Goal: Task Accomplishment & Management: Complete application form

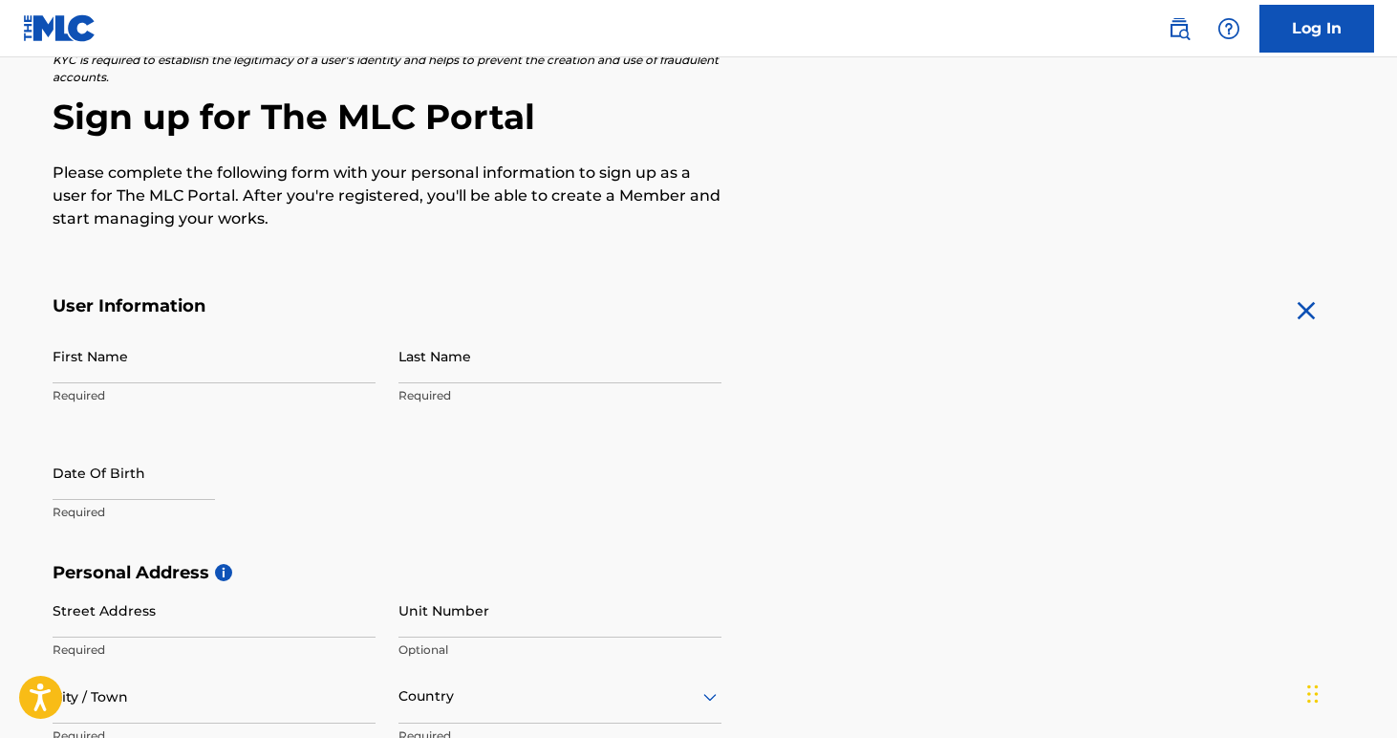
scroll to position [156, 0]
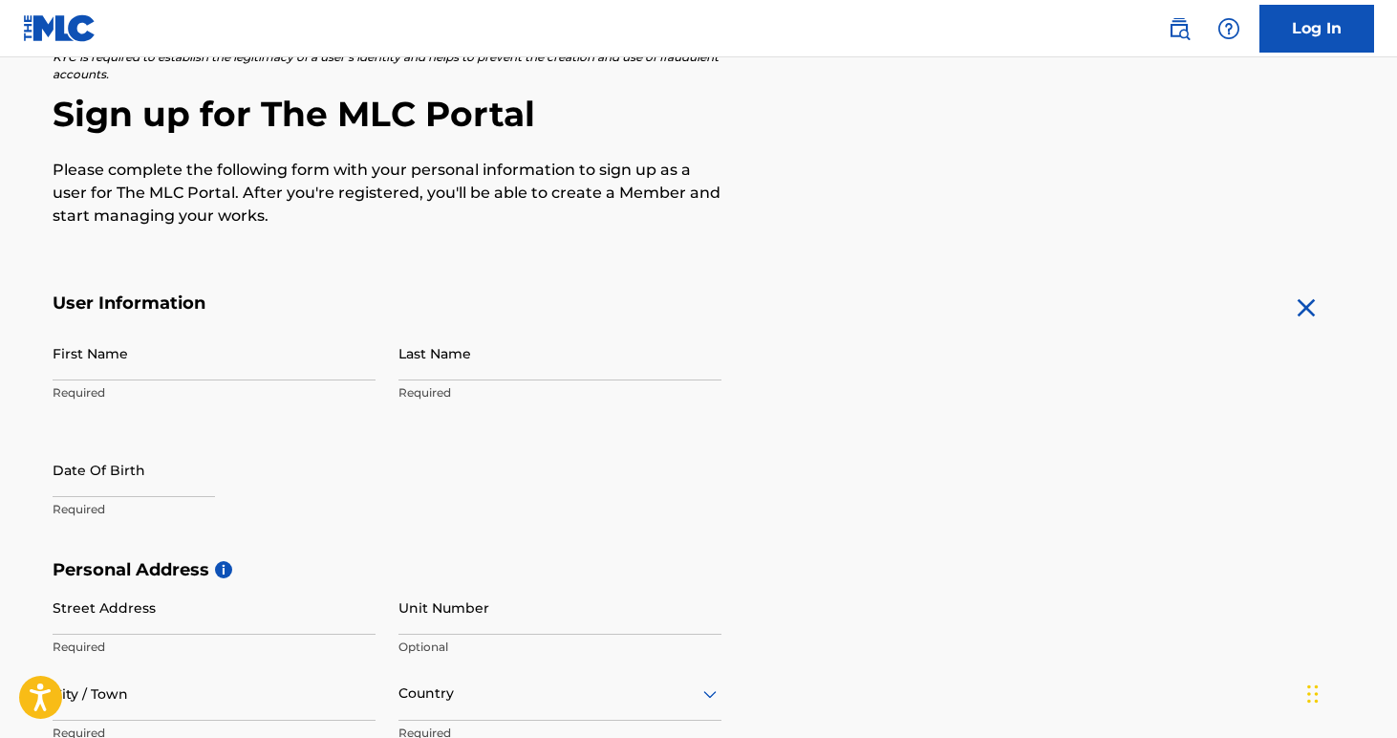
click at [247, 365] on input "First Name" at bounding box center [214, 353] width 323 height 54
type input "[PERSON_NAME]"
type input "Svrchek"
type input "[STREET_ADDRESS]"
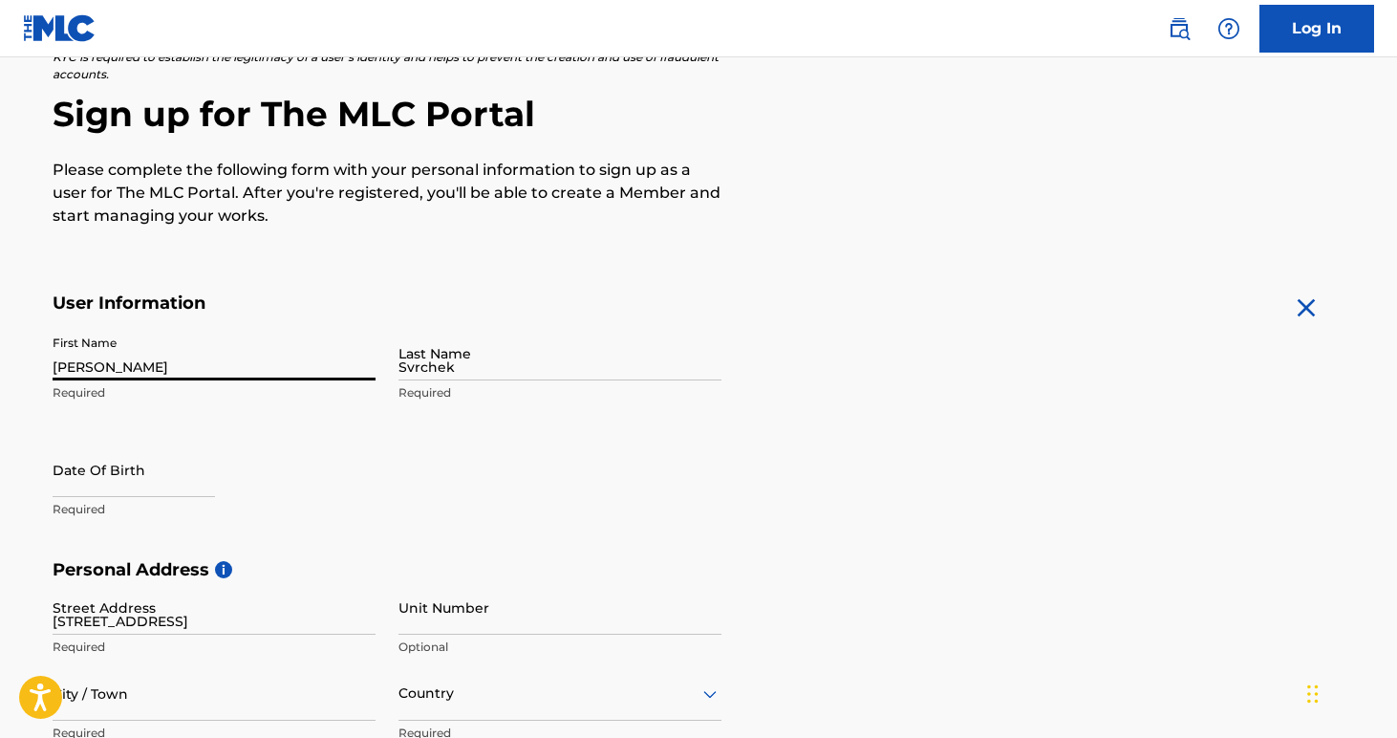
type input "Chestertown"
type input "[GEOGRAPHIC_DATA]"
type input "NY"
type input "12817"
type input "518"
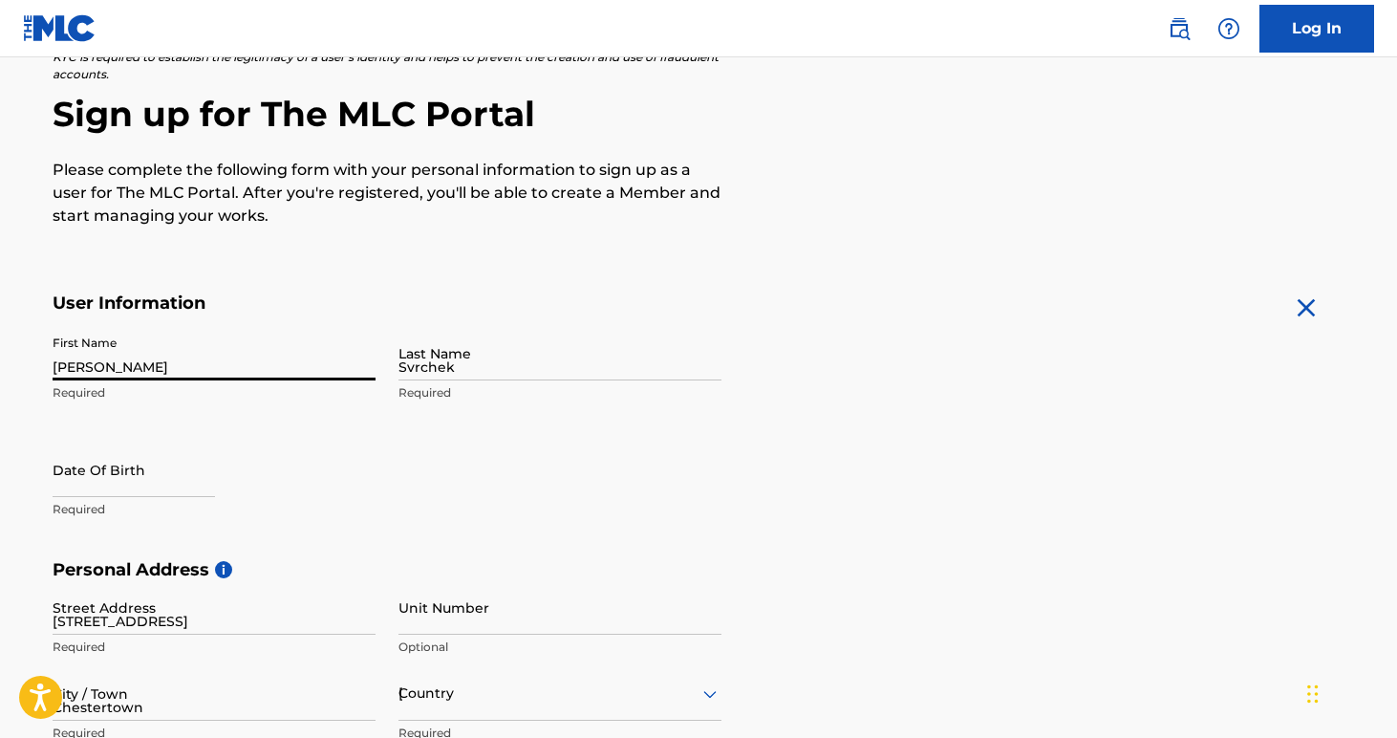
type input "7440683"
type input "[EMAIL_ADDRESS][DOMAIN_NAME]"
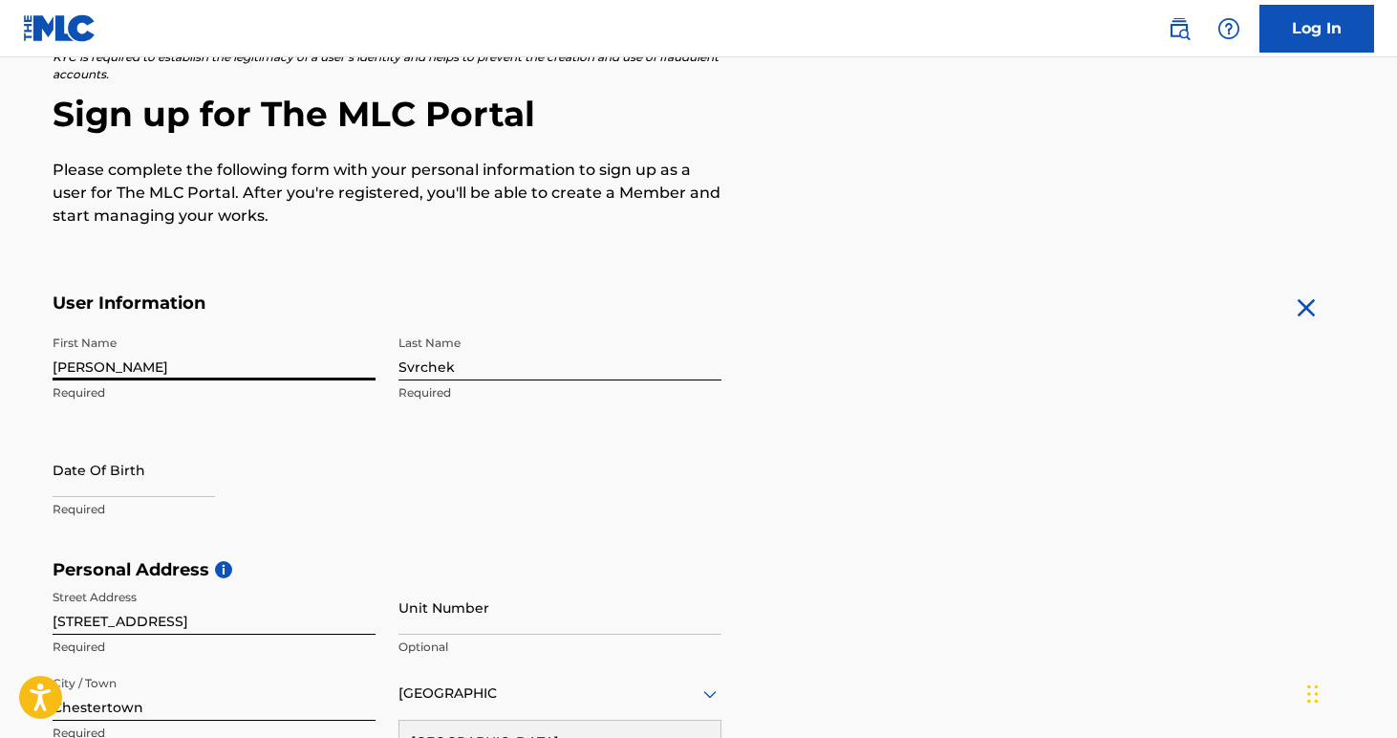
scroll to position [183, 0]
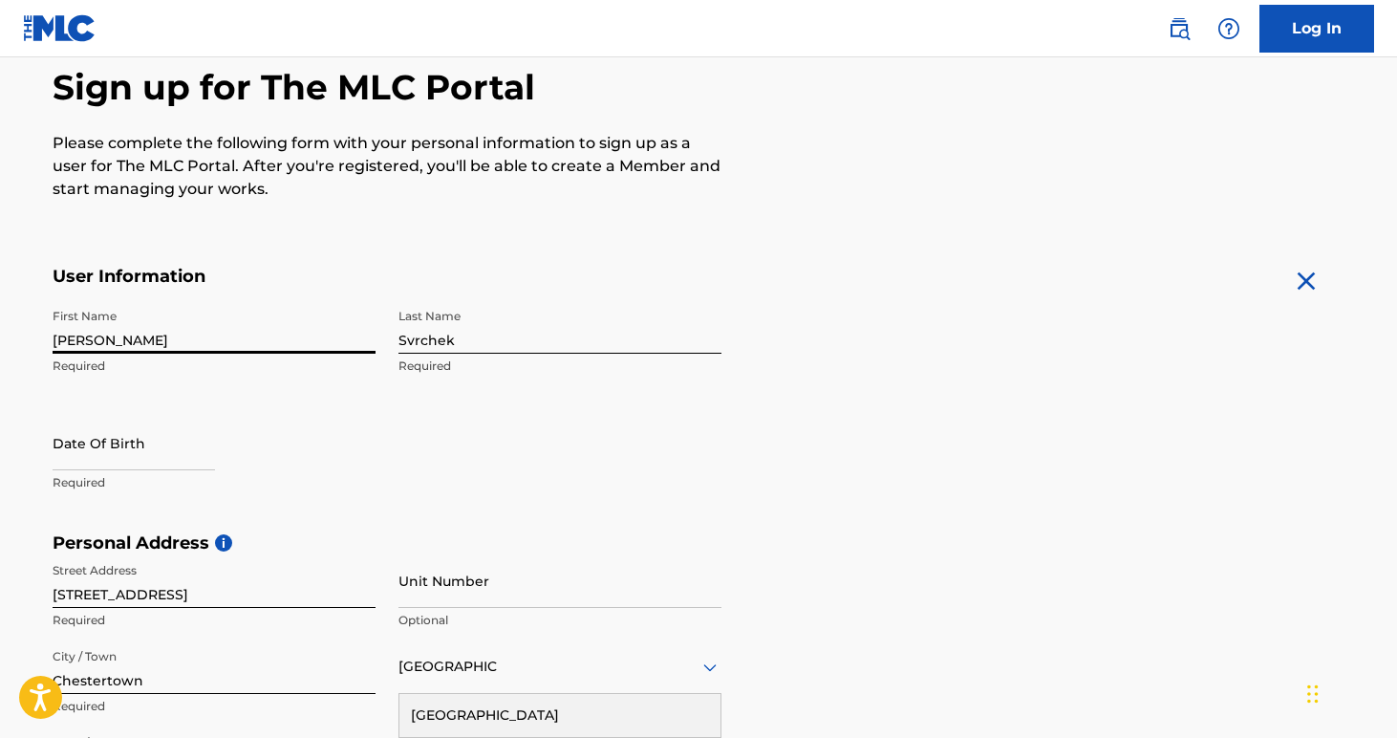
select select "7"
select select "2025"
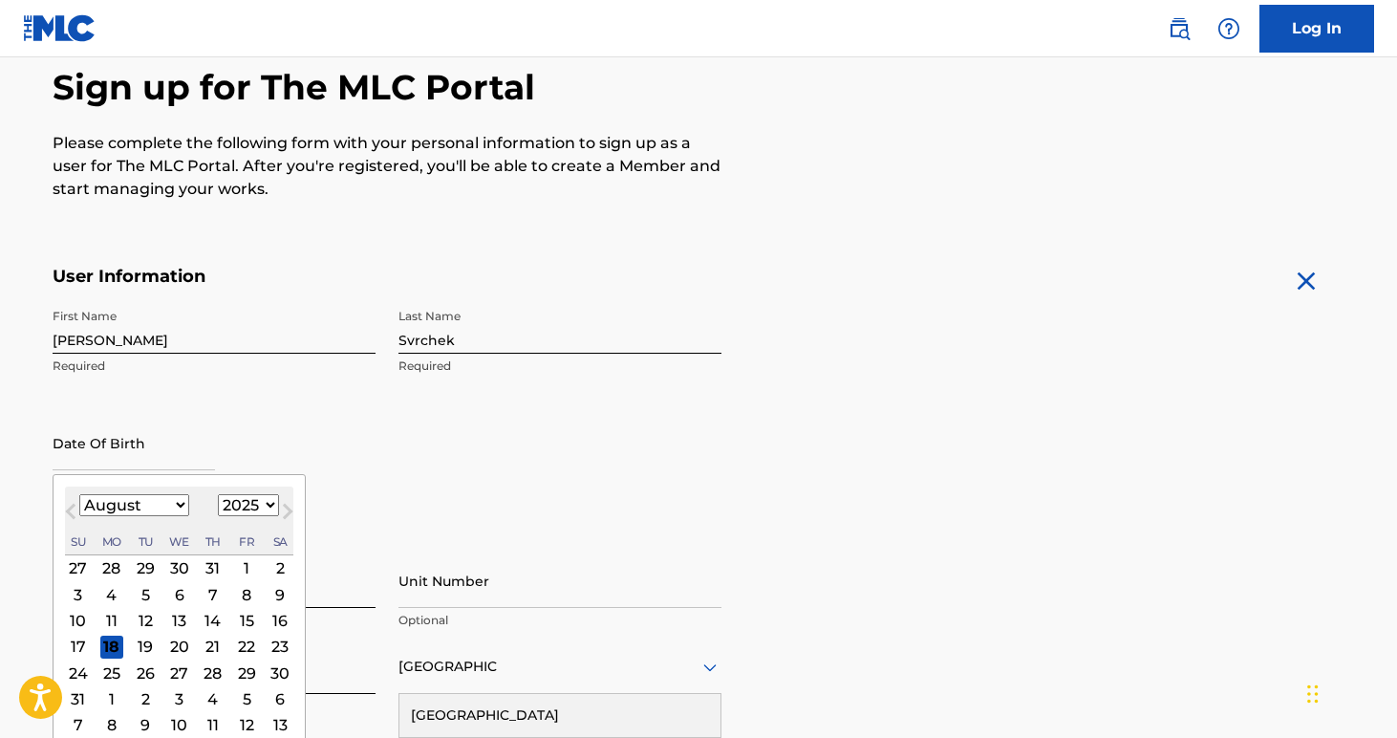
click at [152, 459] on input "text" at bounding box center [134, 443] width 162 height 54
type input "05091991"
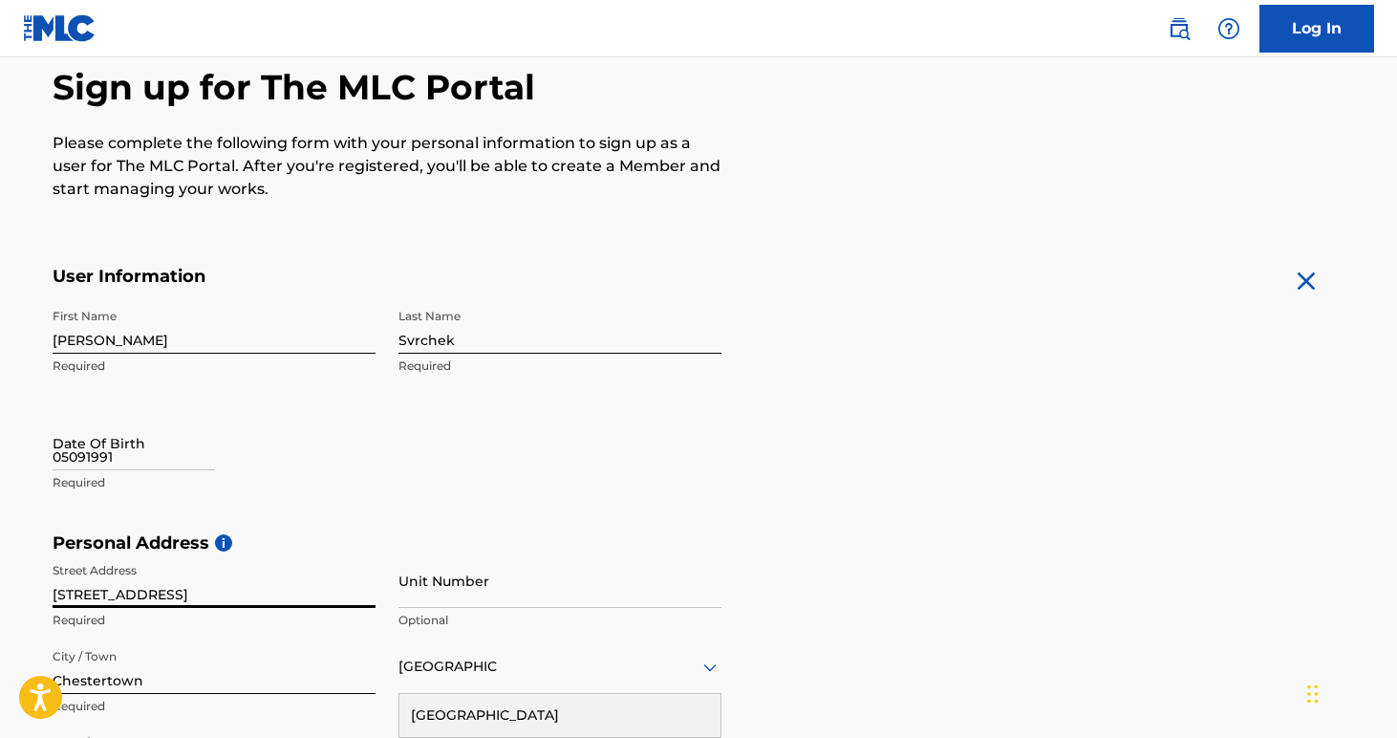
click at [180, 463] on input "05091991" at bounding box center [134, 443] width 162 height 54
select select "7"
select select "2025"
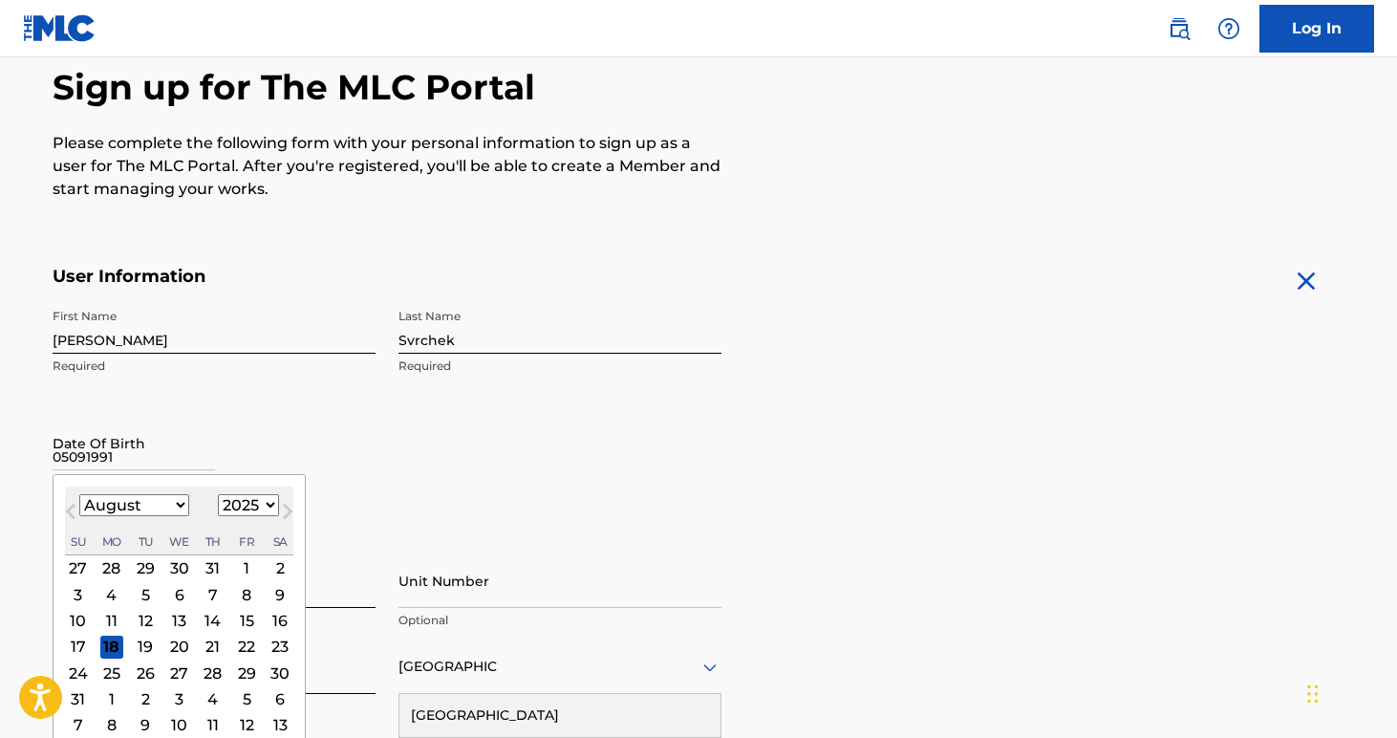
click at [163, 509] on select "January February March April May June July August September October November De…" at bounding box center [134, 505] width 110 height 22
click at [79, 494] on select "January February March April May June July August September October November De…" at bounding box center [134, 505] width 110 height 22
click at [140, 502] on select "January February March April May June July August September October November De…" at bounding box center [134, 505] width 110 height 22
click at [79, 494] on select "January February March April May June July August September October November De…" at bounding box center [134, 505] width 110 height 22
click at [142, 501] on select "January February March April May June July August September October November De…" at bounding box center [134, 505] width 110 height 22
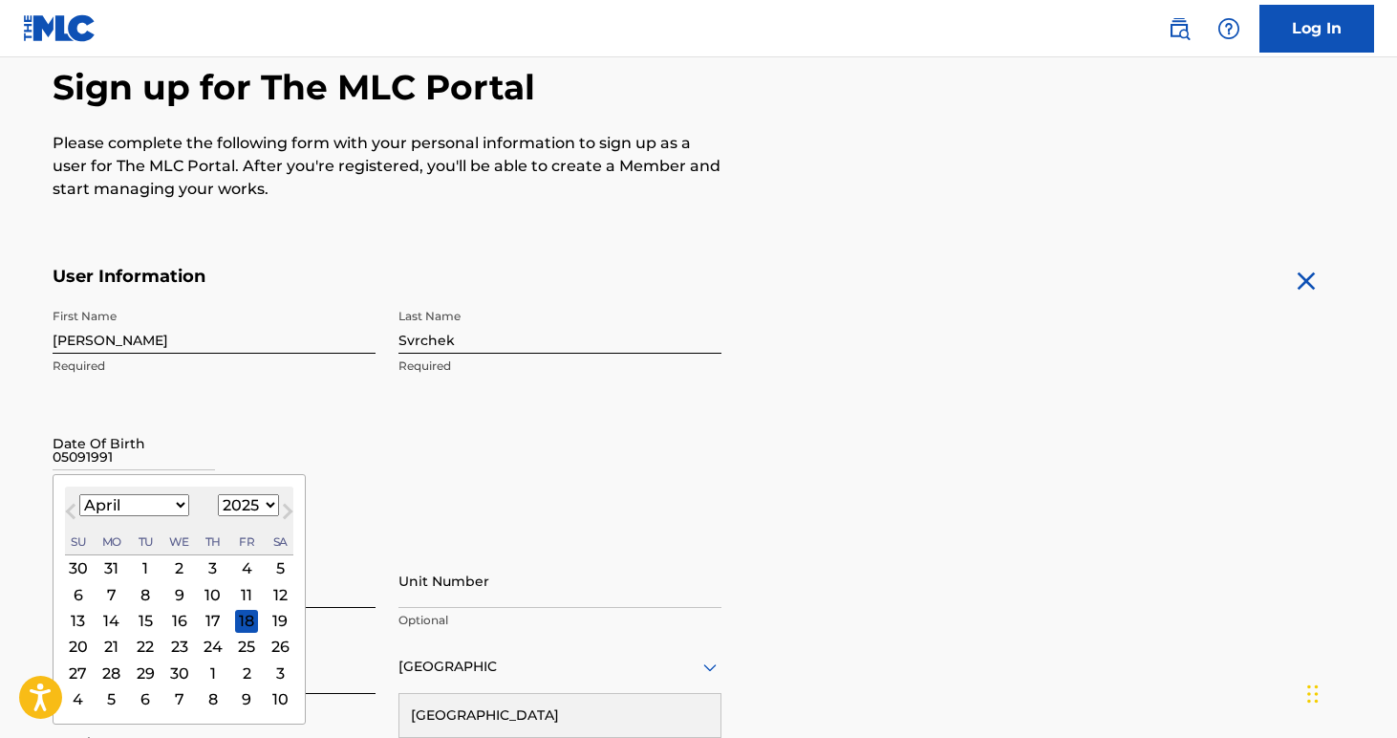
select select "4"
click at [79, 494] on select "January February March April May June July August September October November De…" at bounding box center [134, 505] width 110 height 22
click at [251, 596] on div "9" at bounding box center [246, 594] width 23 height 23
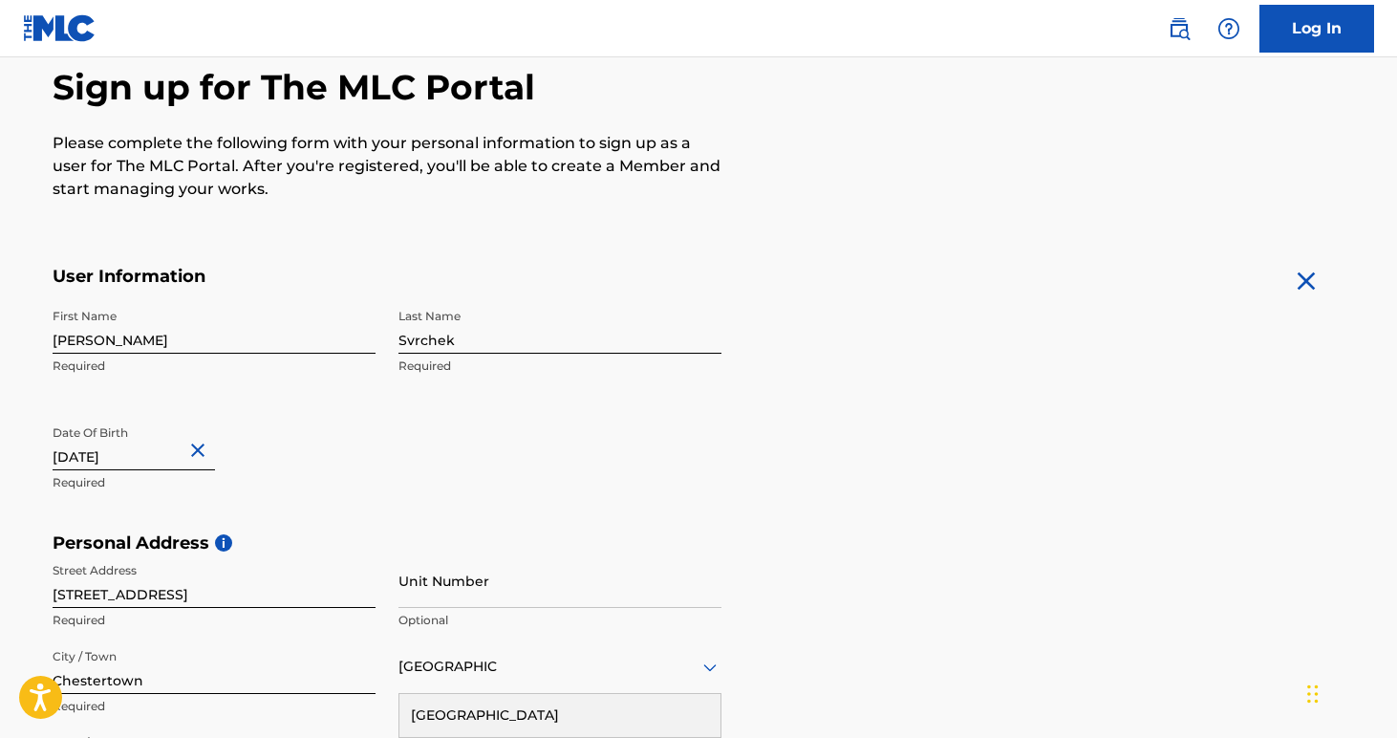
type input "[DATE]"
click at [299, 493] on div "Date Of Birth [DEMOGRAPHIC_DATA] Required" at bounding box center [214, 459] width 323 height 86
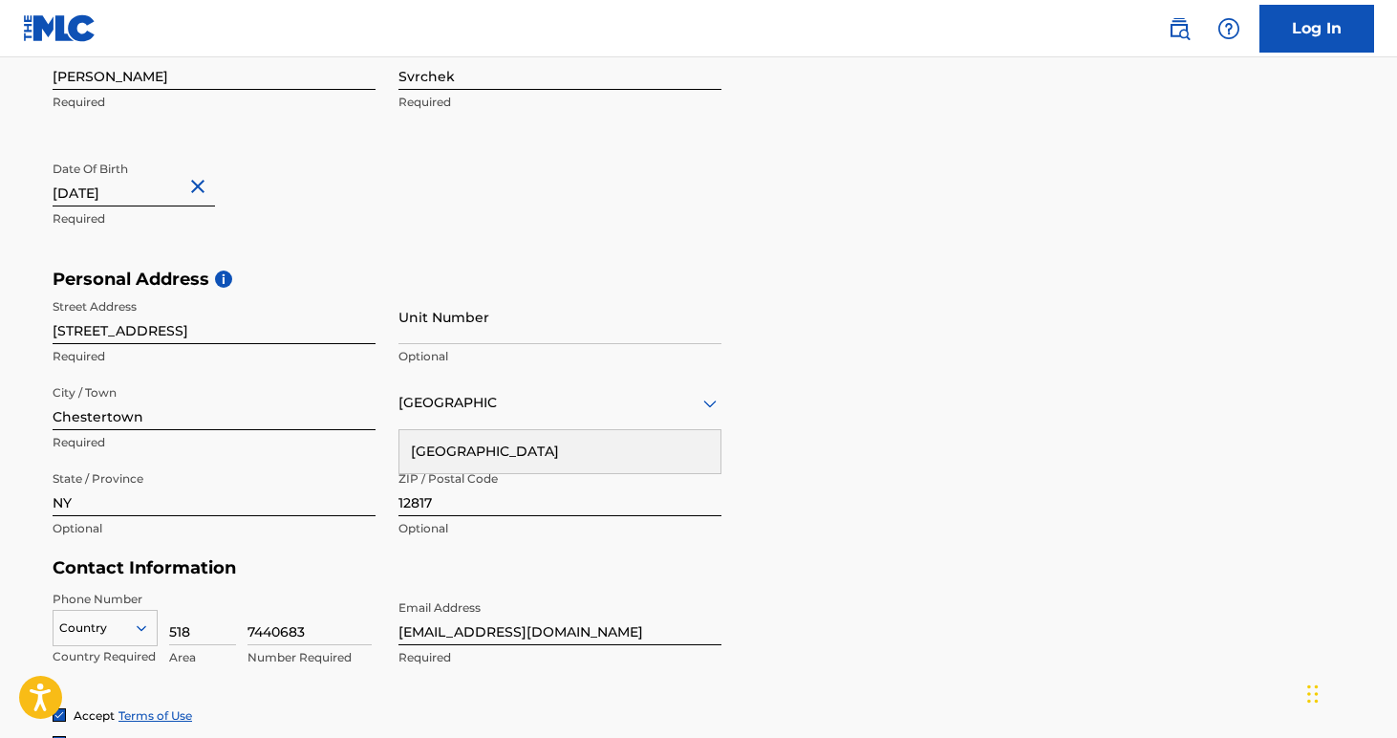
scroll to position [567, 0]
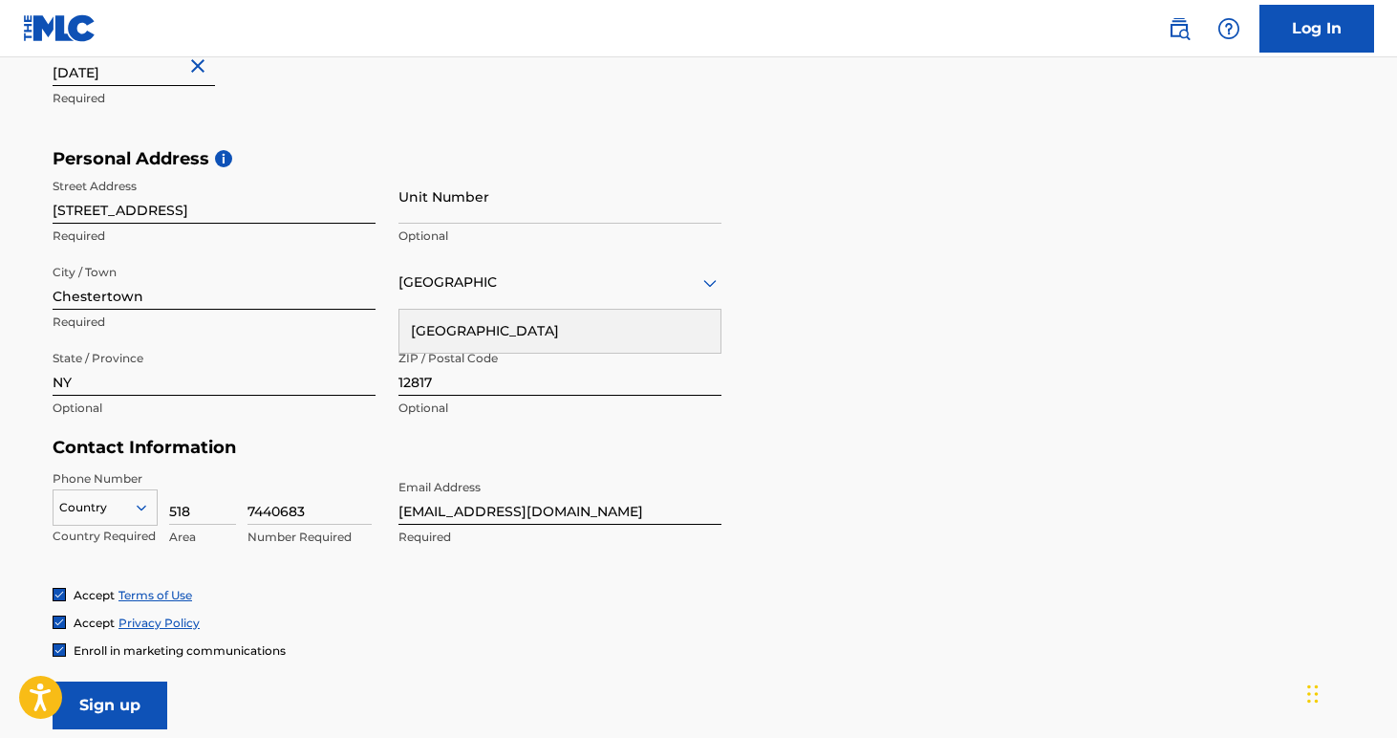
click at [490, 194] on input "Unit Number" at bounding box center [560, 196] width 323 height 54
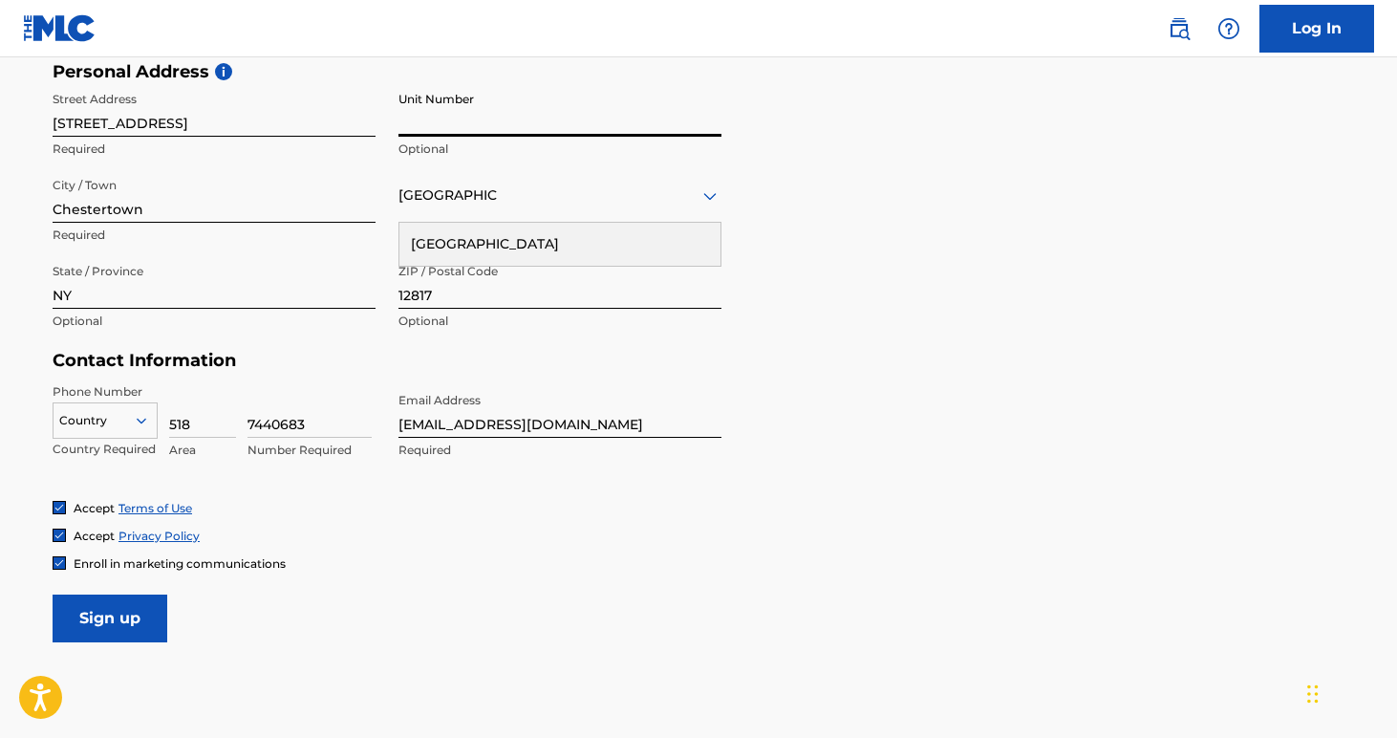
scroll to position [662, 0]
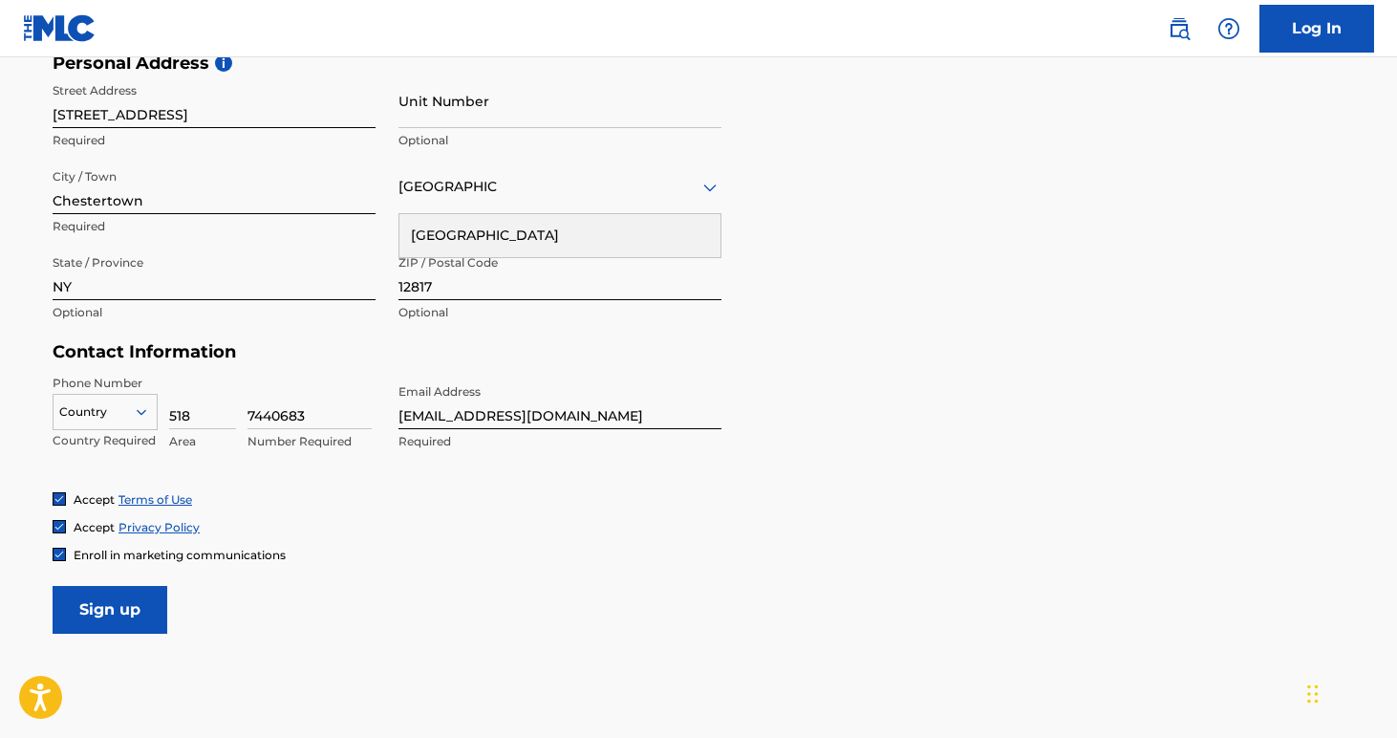
click at [117, 596] on input "Sign up" at bounding box center [110, 610] width 115 height 48
click at [109, 407] on div at bounding box center [105, 411] width 103 height 21
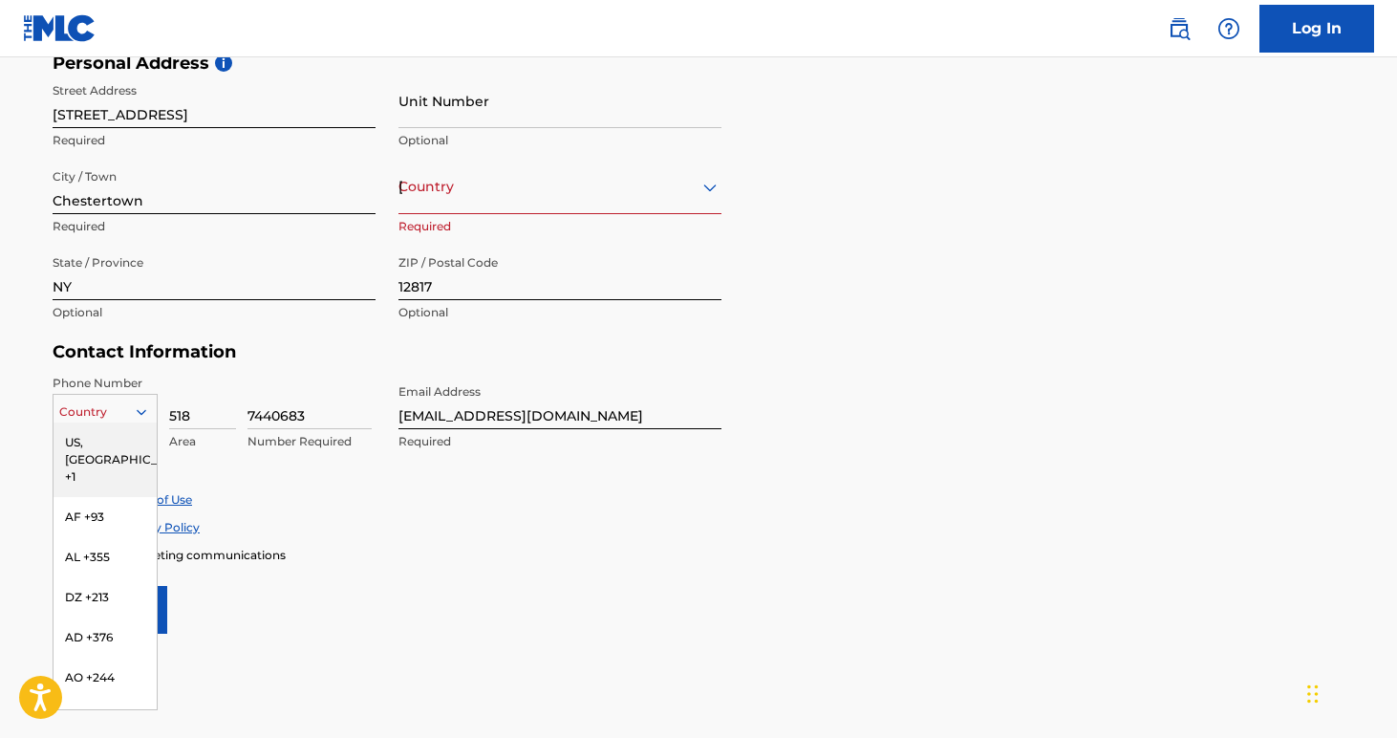
click at [100, 452] on div "US, [GEOGRAPHIC_DATA] +1" at bounding box center [105, 459] width 103 height 75
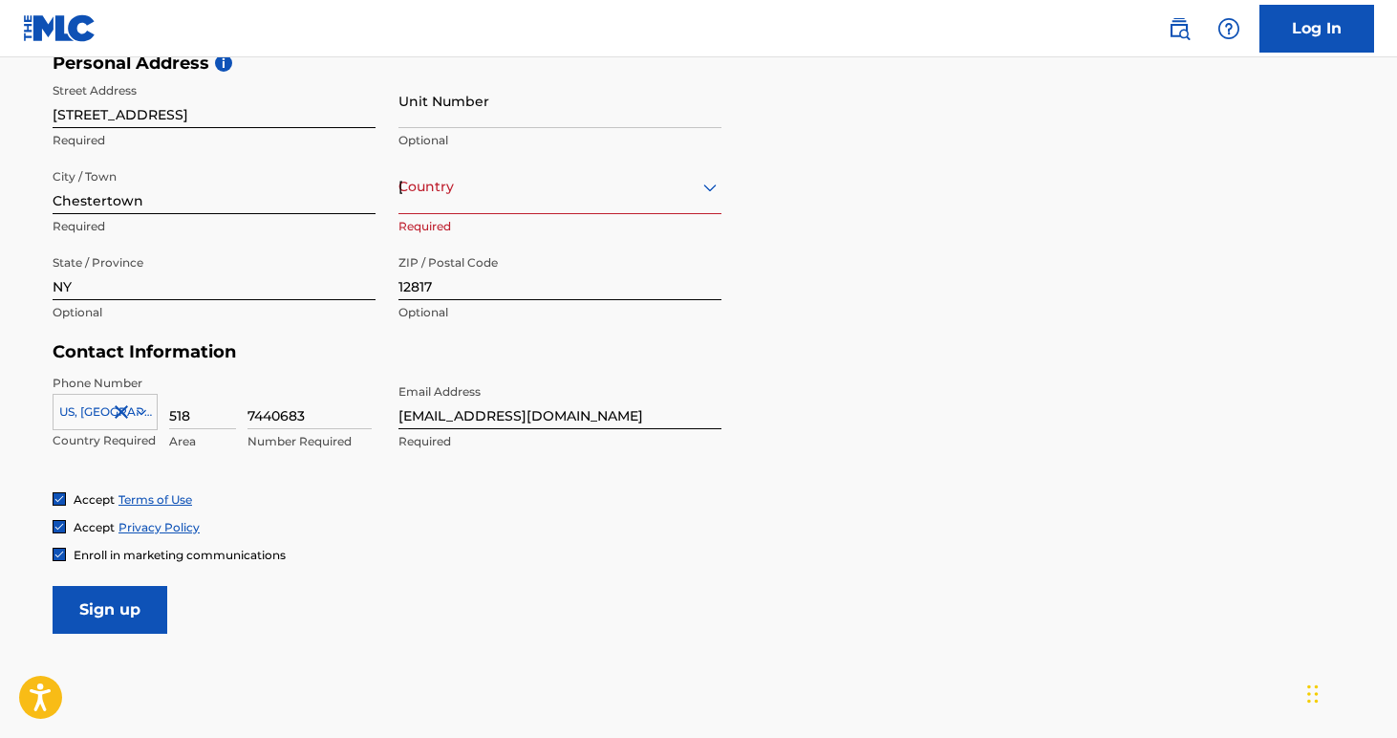
click at [125, 599] on input "Sign up" at bounding box center [110, 610] width 115 height 48
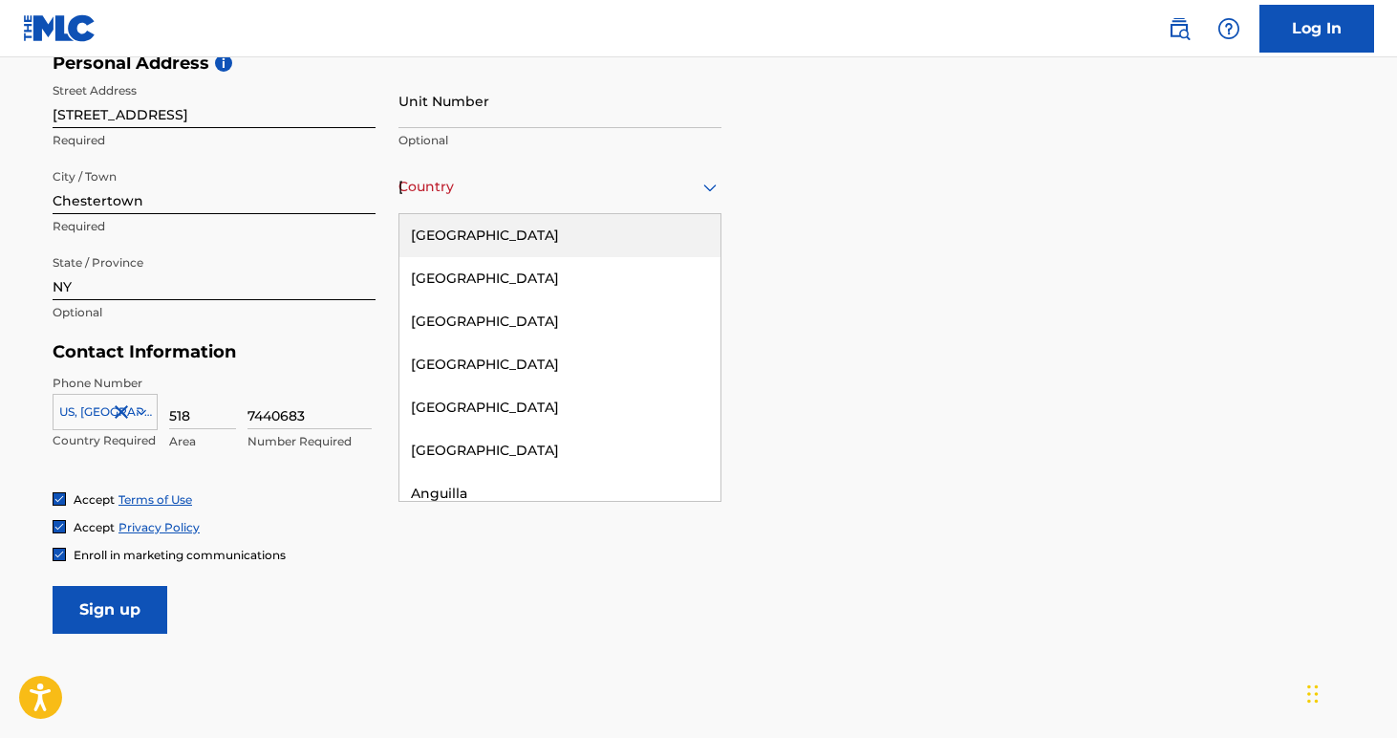
click at [627, 179] on div "[GEOGRAPHIC_DATA]" at bounding box center [560, 187] width 323 height 24
click at [541, 249] on div "[GEOGRAPHIC_DATA]" at bounding box center [560, 235] width 321 height 43
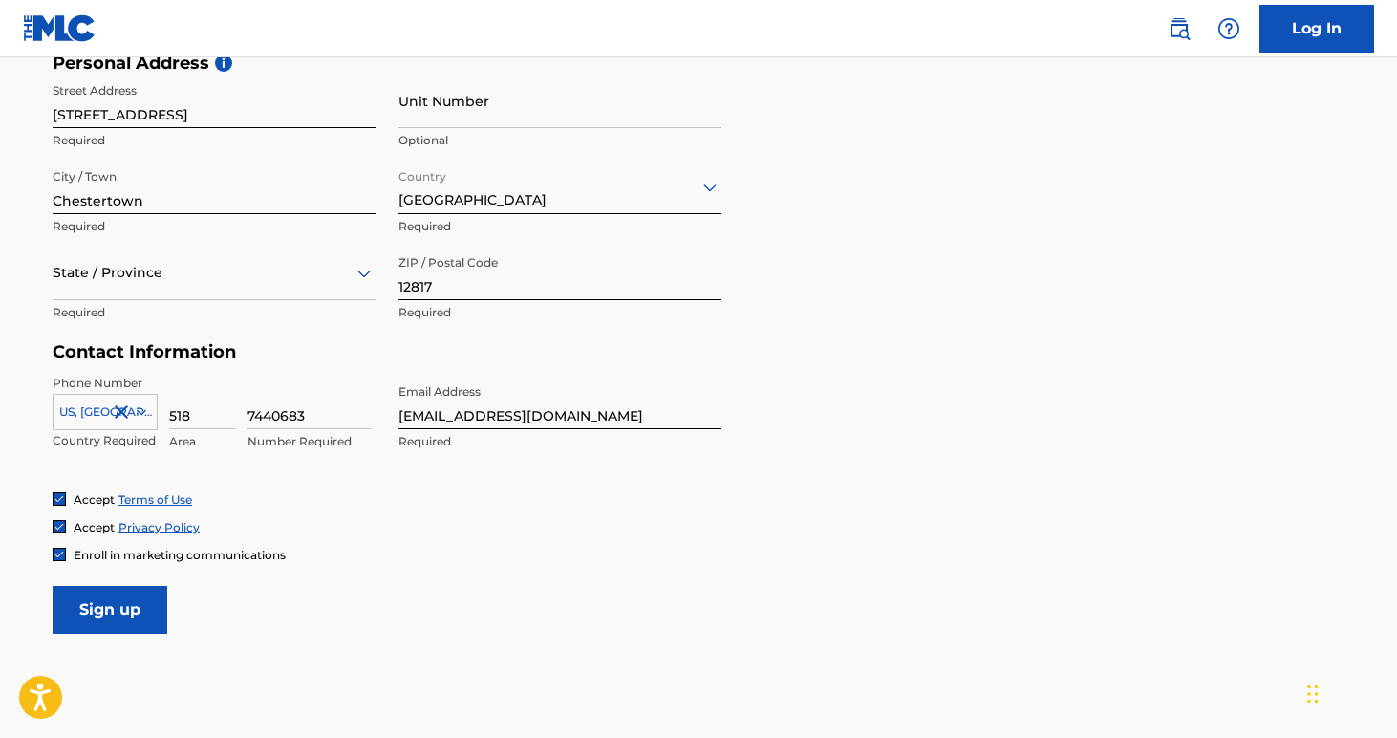
click at [116, 615] on input "Sign up" at bounding box center [110, 610] width 115 height 48
click at [328, 293] on div "State / Province" at bounding box center [214, 273] width 323 height 54
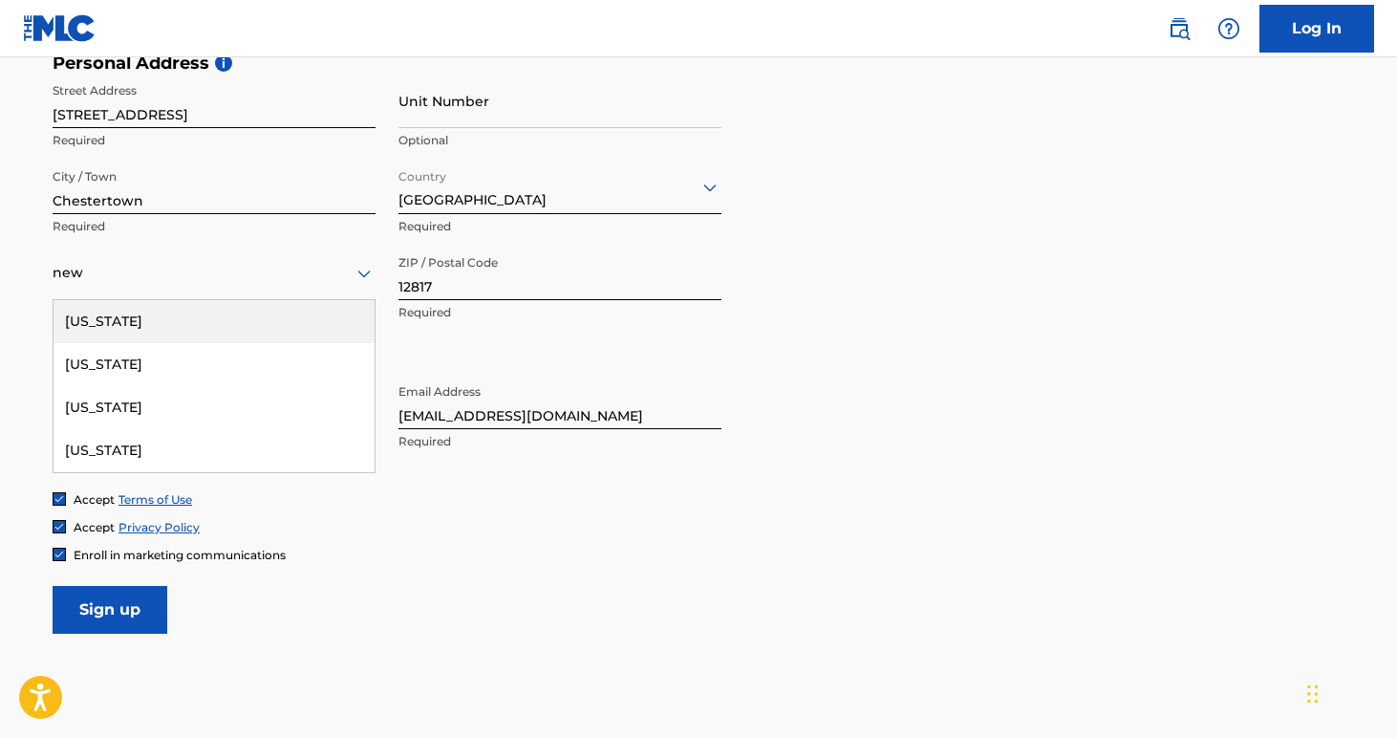
type input "[US_STATE]"
type input "[GEOGRAPHIC_DATA]"
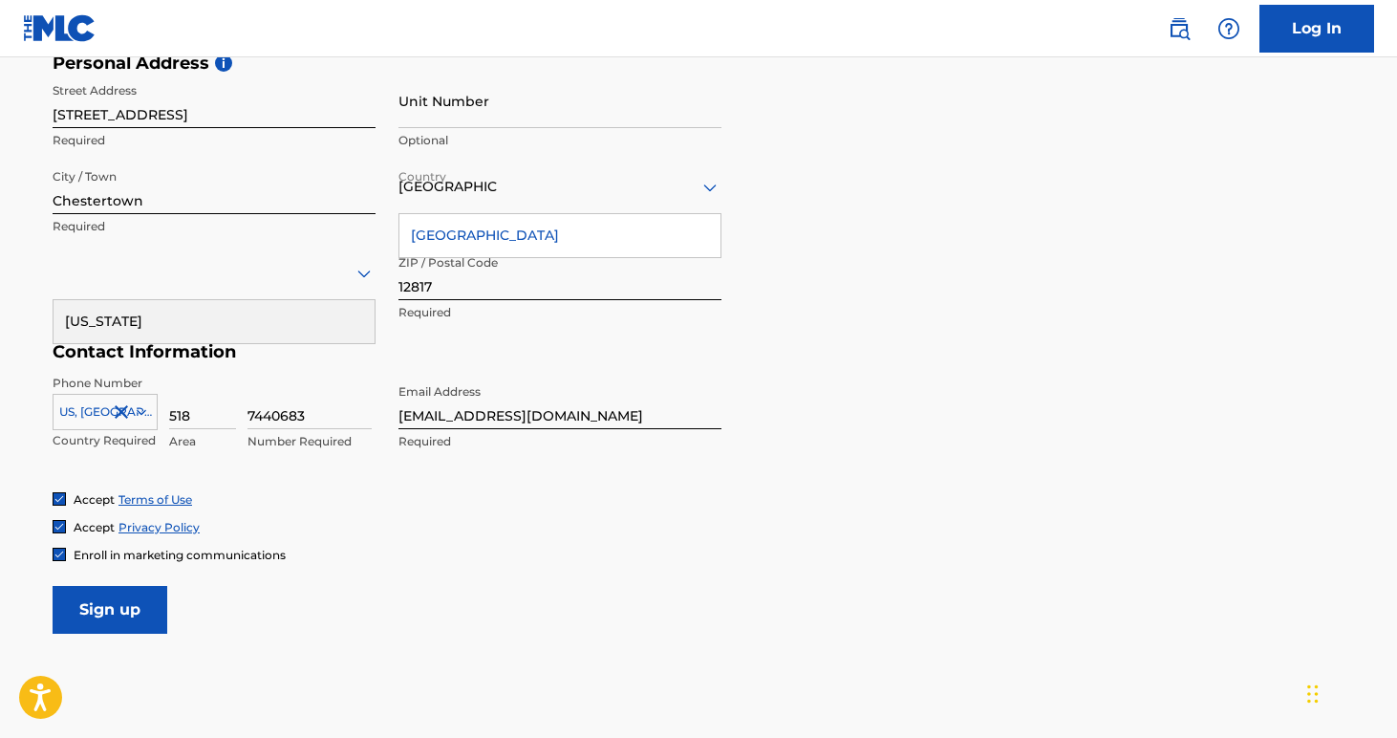
click at [345, 481] on div "Phone Number [GEOGRAPHIC_DATA], [GEOGRAPHIC_DATA] +1 Country Required 518 Area …" at bounding box center [387, 433] width 669 height 117
click at [281, 276] on div at bounding box center [214, 273] width 323 height 24
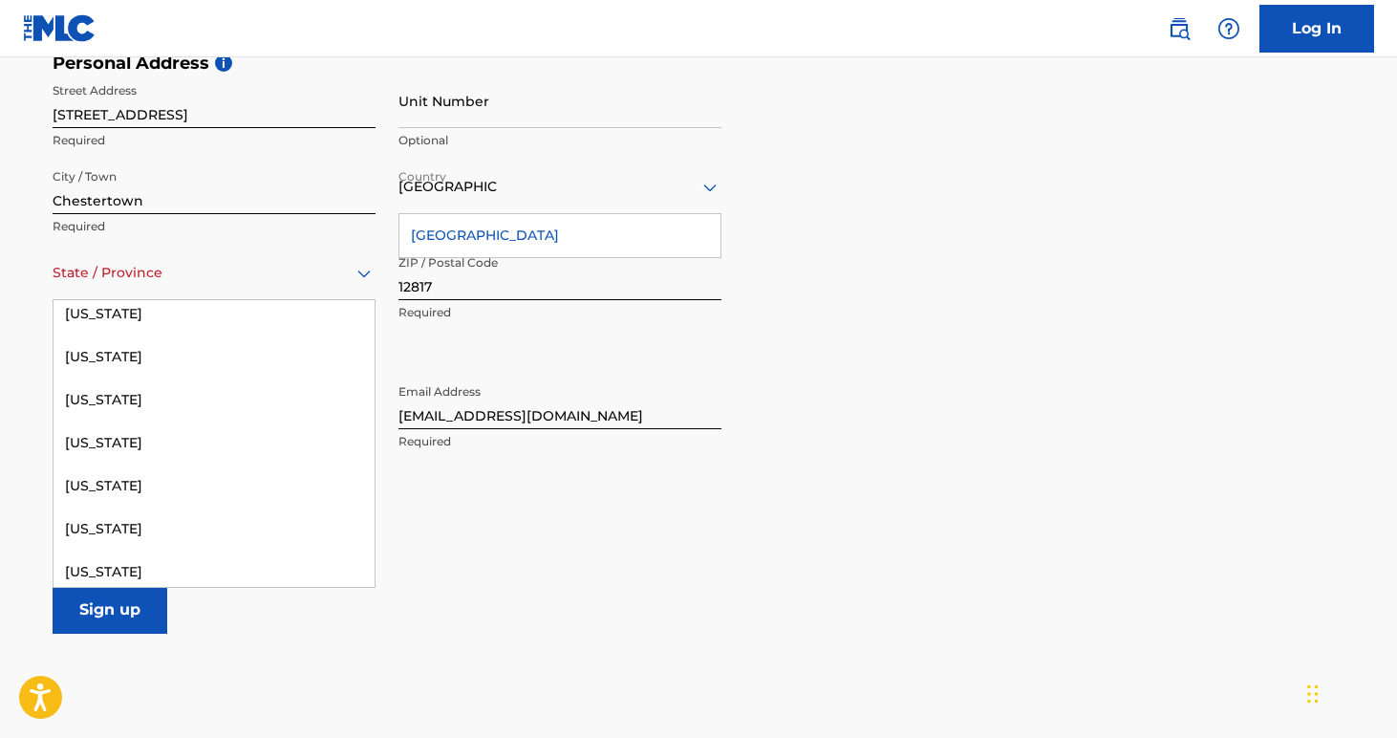
scroll to position [1228, 0]
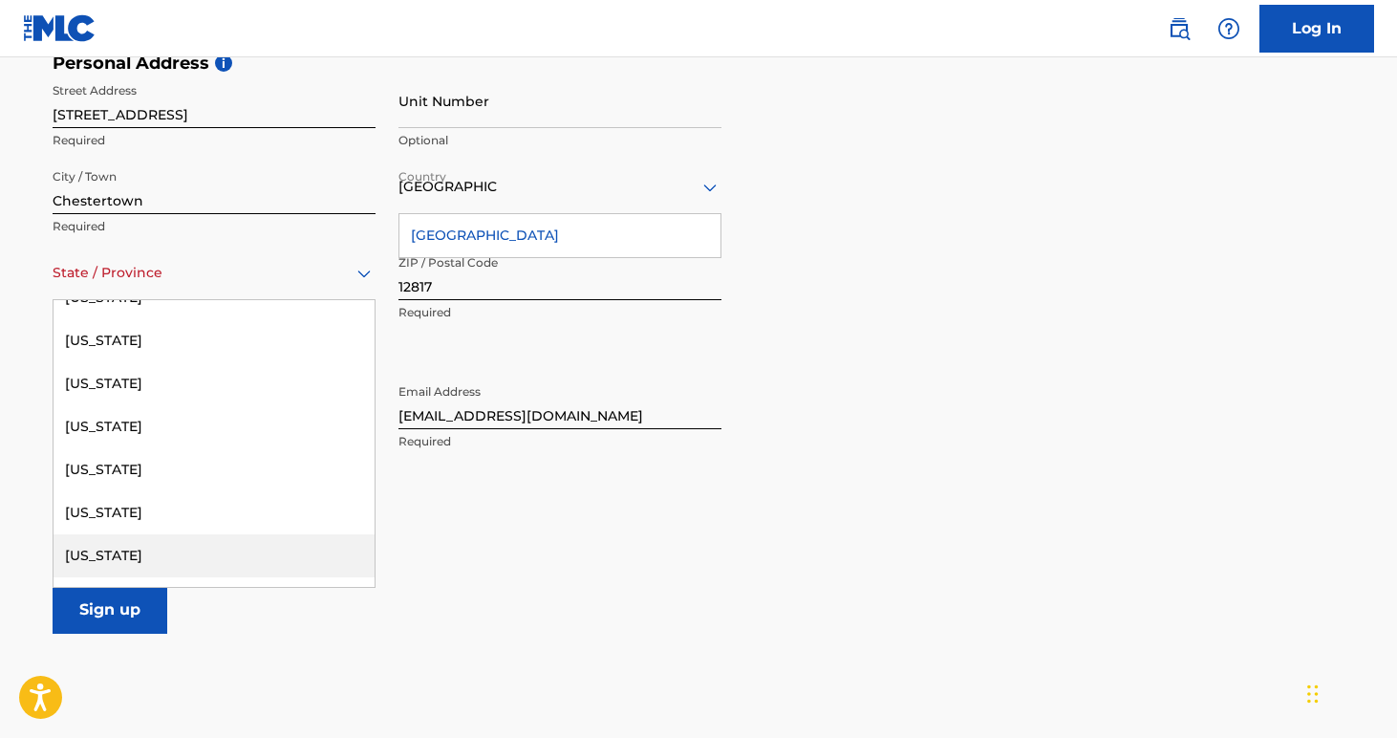
click at [168, 547] on div "[US_STATE]" at bounding box center [214, 555] width 321 height 43
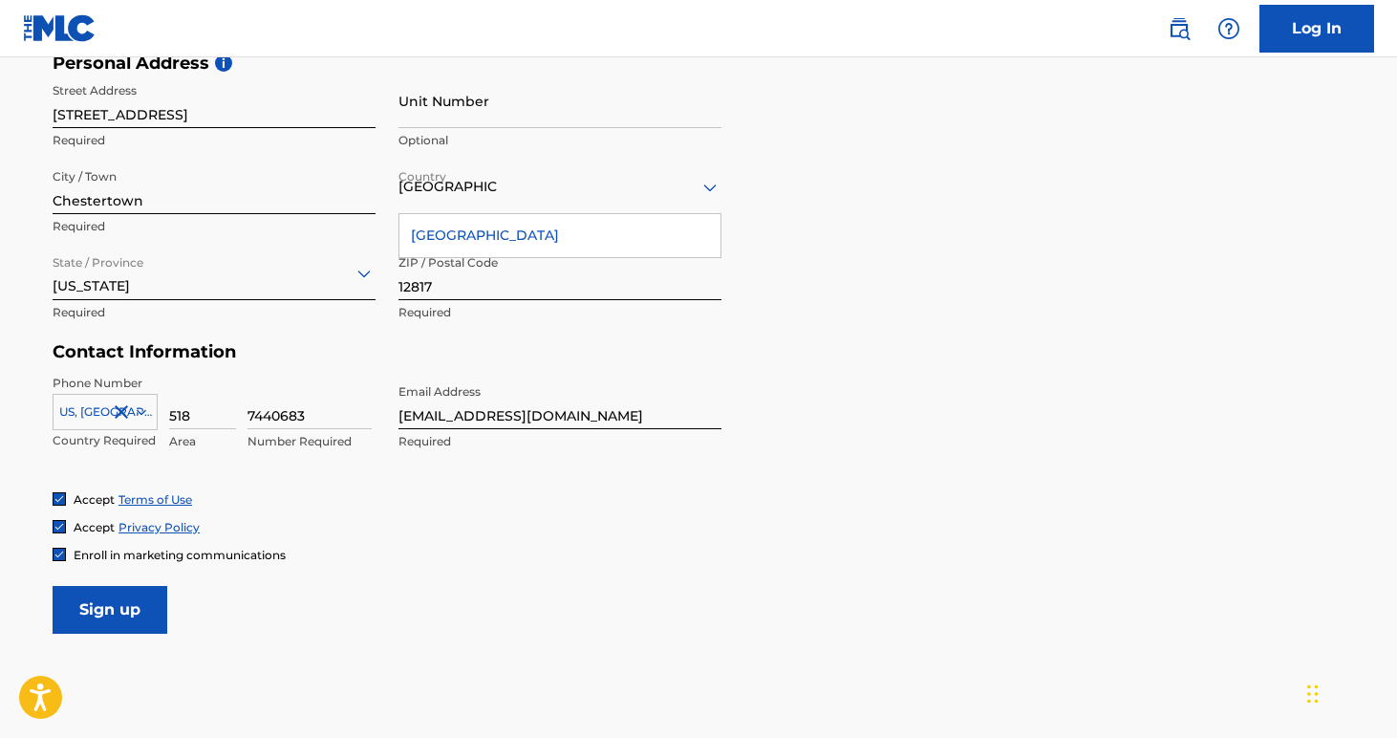
click at [135, 614] on input "Sign up" at bounding box center [110, 610] width 115 height 48
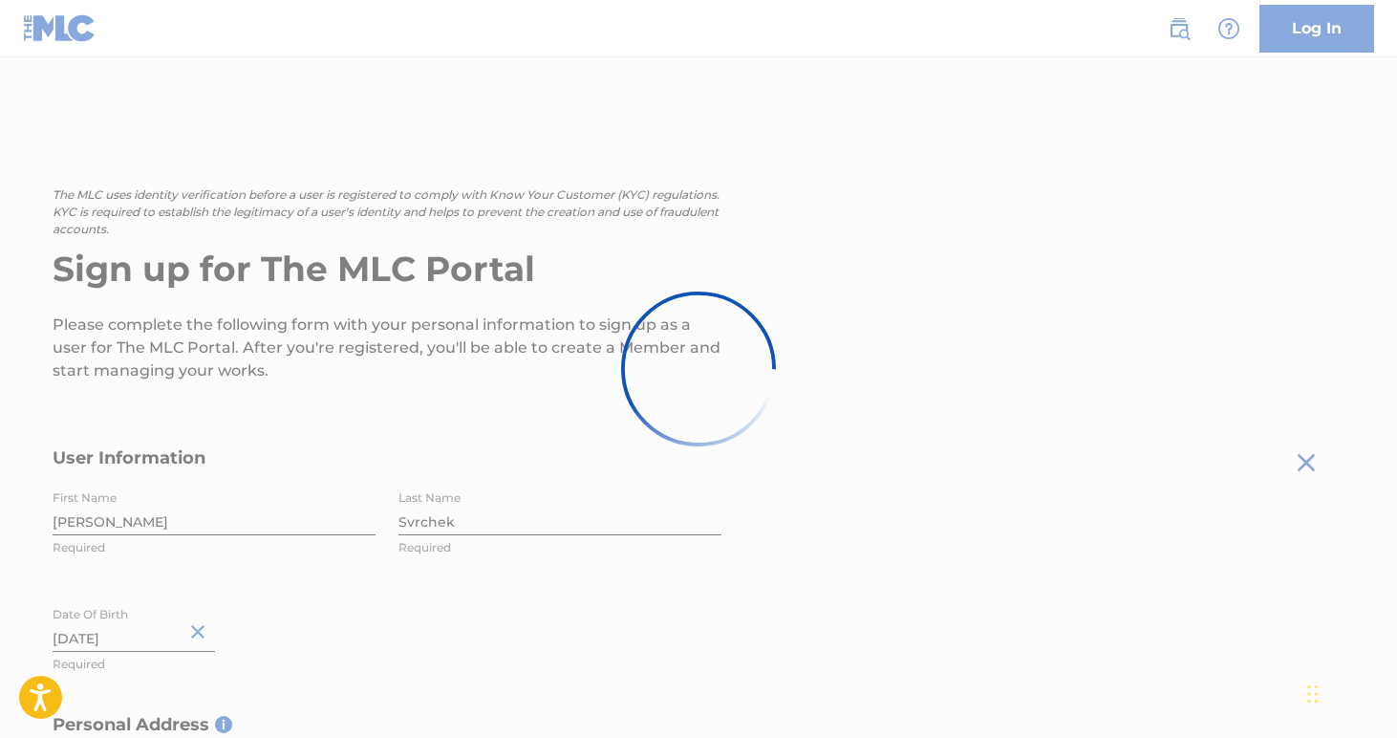
scroll to position [0, 0]
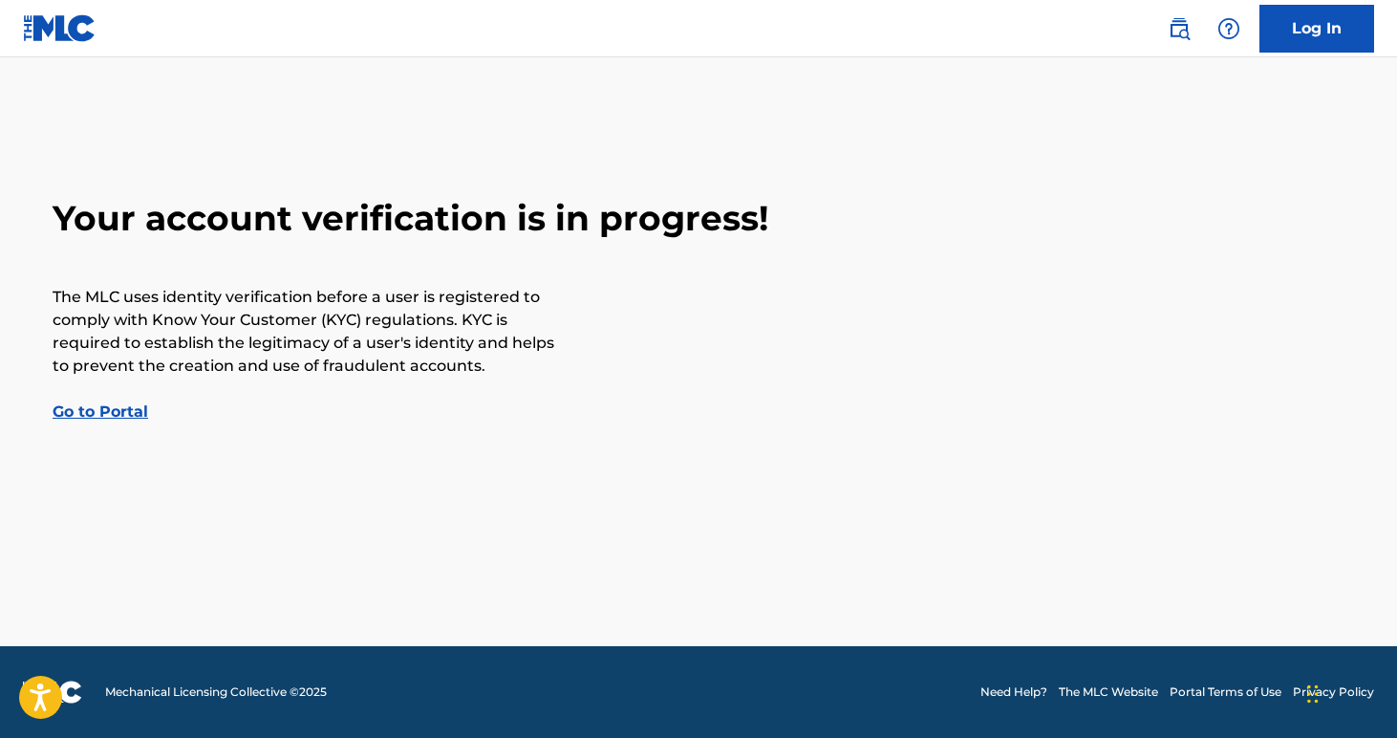
click at [124, 409] on link "Go to Portal" at bounding box center [101, 411] width 96 height 18
